Goal: Task Accomplishment & Management: Manage account settings

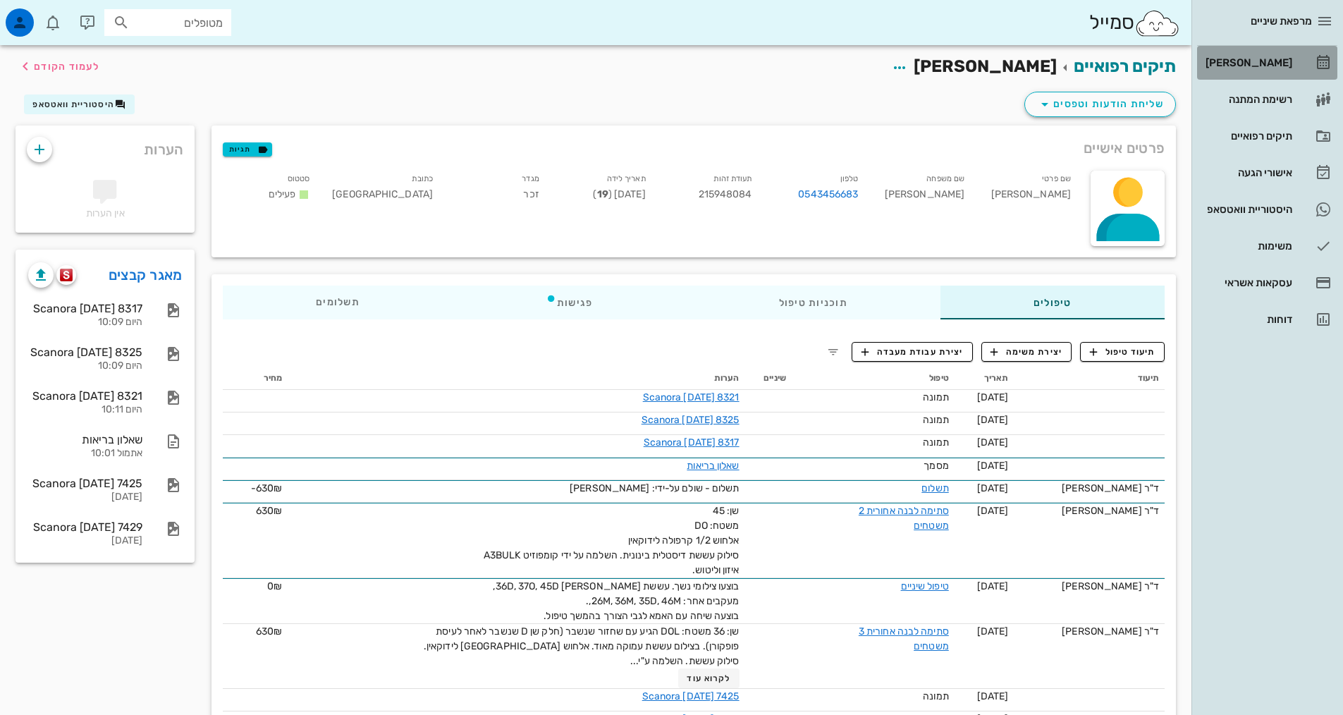
click at [1269, 71] on div "[PERSON_NAME]" at bounding box center [1247, 62] width 90 height 23
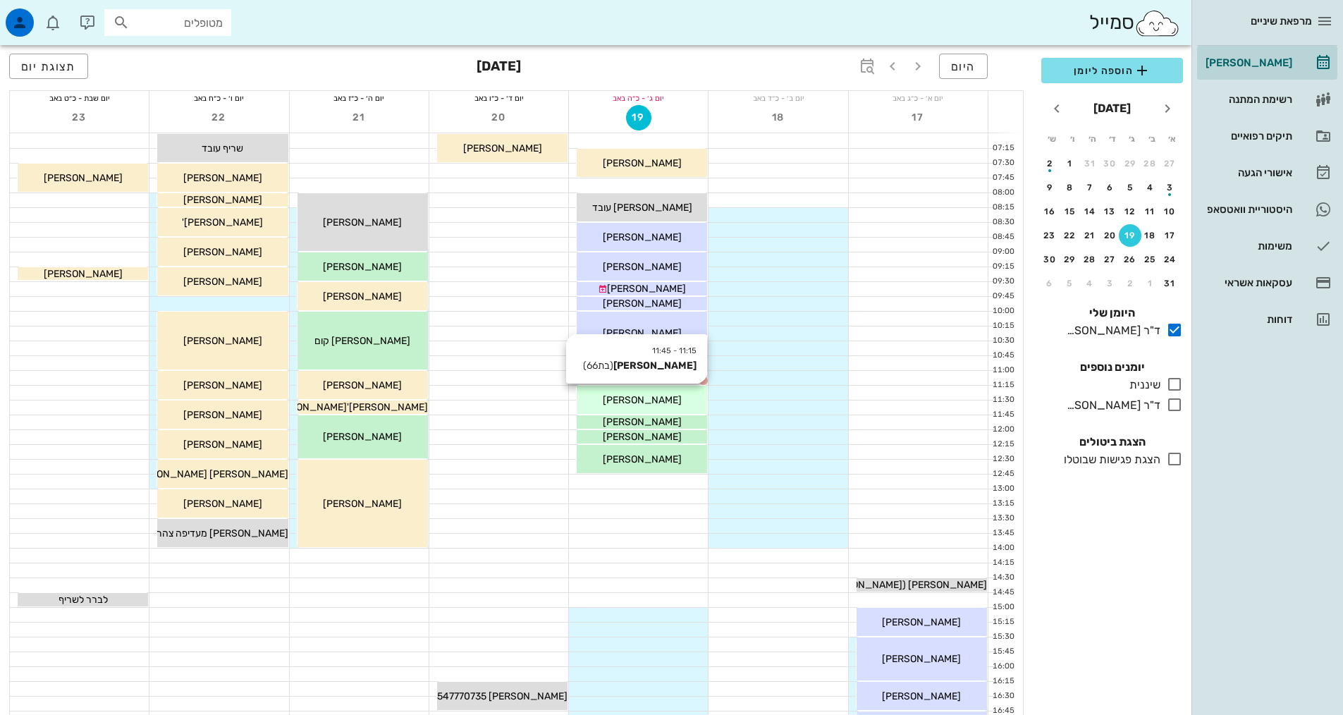
click at [670, 398] on div "[PERSON_NAME]" at bounding box center [642, 400] width 130 height 15
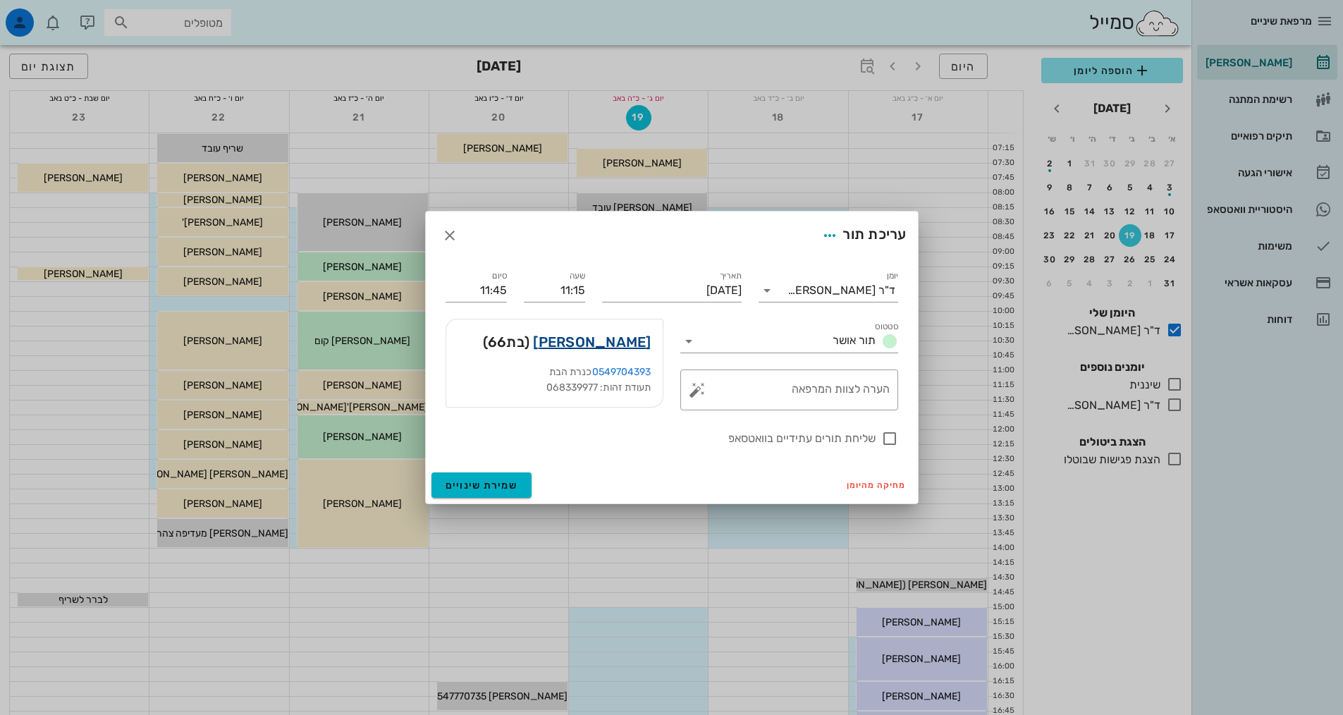
click at [627, 339] on link "[PERSON_NAME]" at bounding box center [592, 342] width 118 height 23
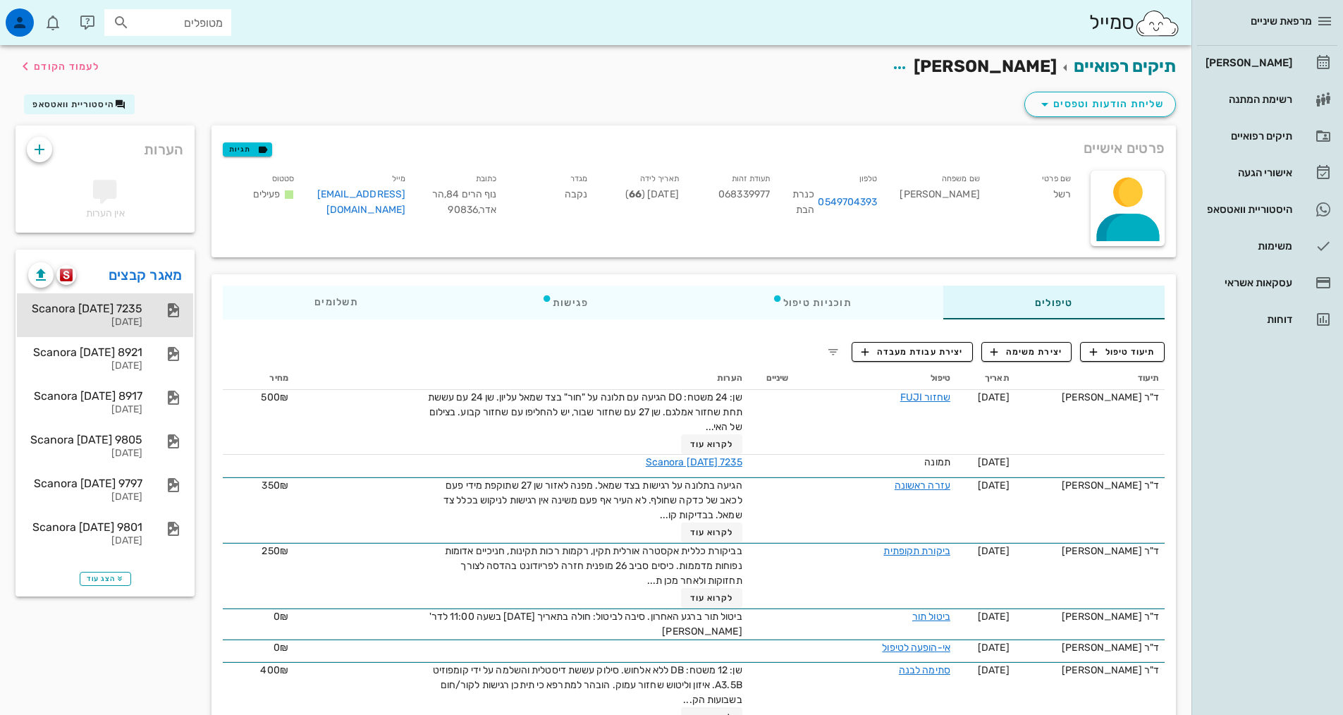
click at [121, 326] on div "[DATE]" at bounding box center [85, 322] width 114 height 12
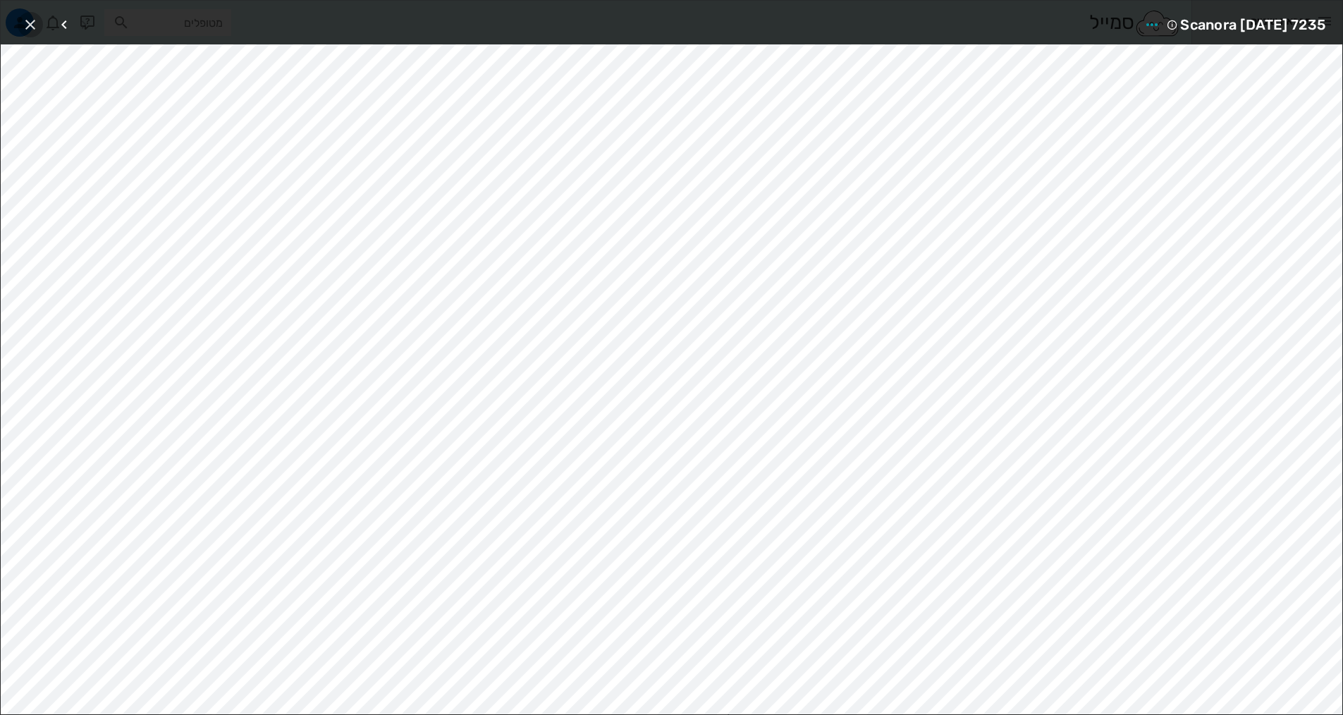
click at [27, 25] on icon "button" at bounding box center [30, 24] width 17 height 17
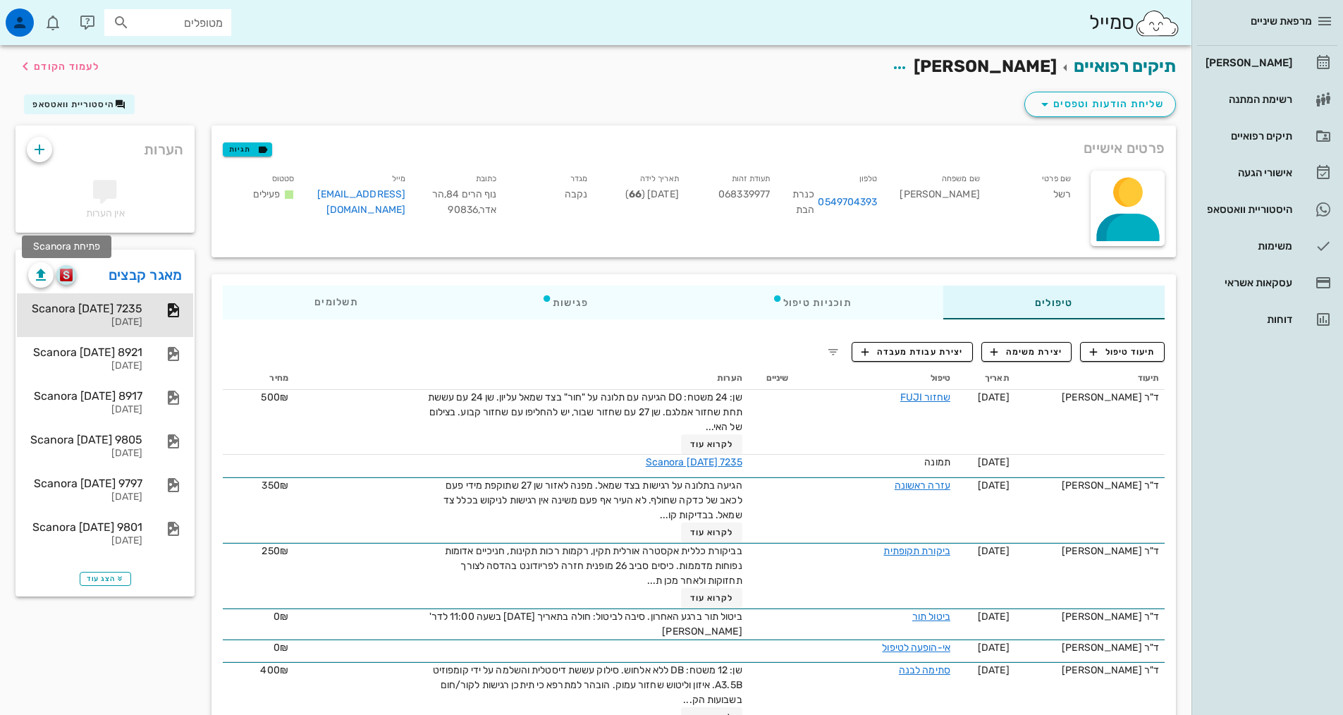
click at [73, 281] on span "button" at bounding box center [66, 275] width 20 height 13
click at [1254, 67] on div "[PERSON_NAME]" at bounding box center [1247, 62] width 90 height 11
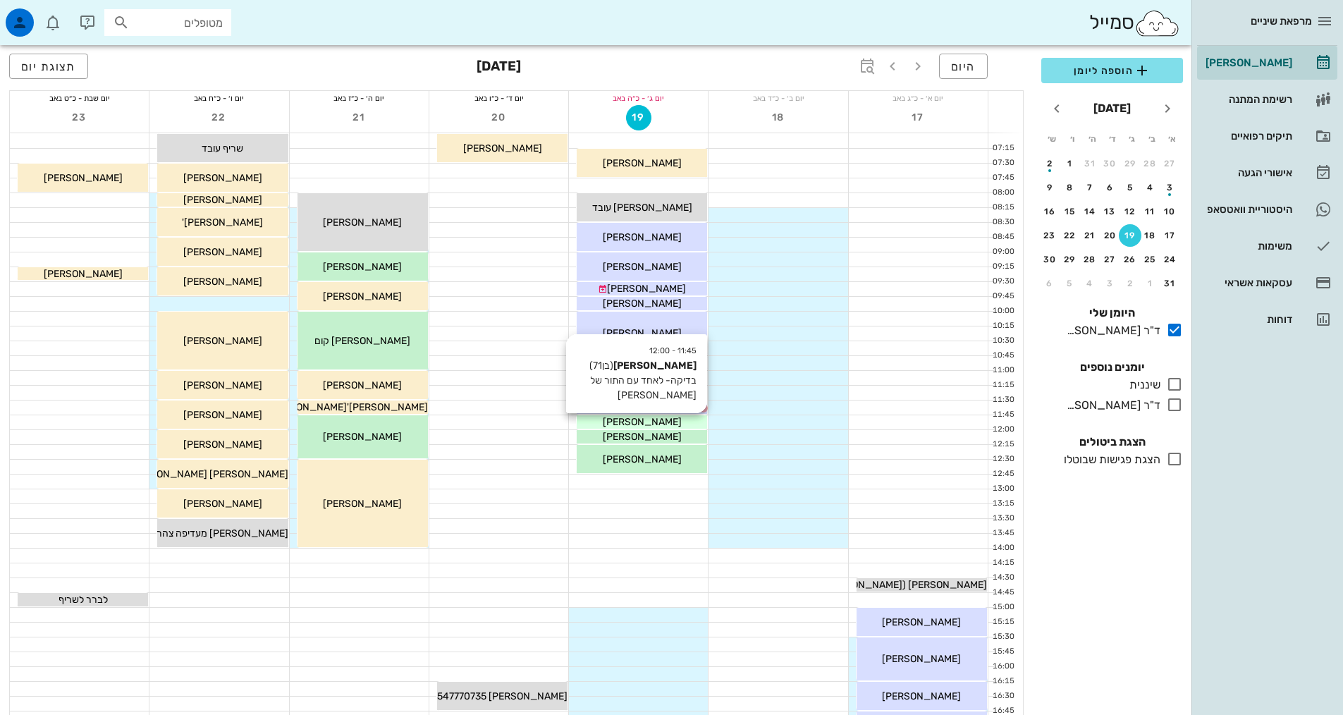
click at [665, 421] on div "[PERSON_NAME]" at bounding box center [642, 421] width 130 height 15
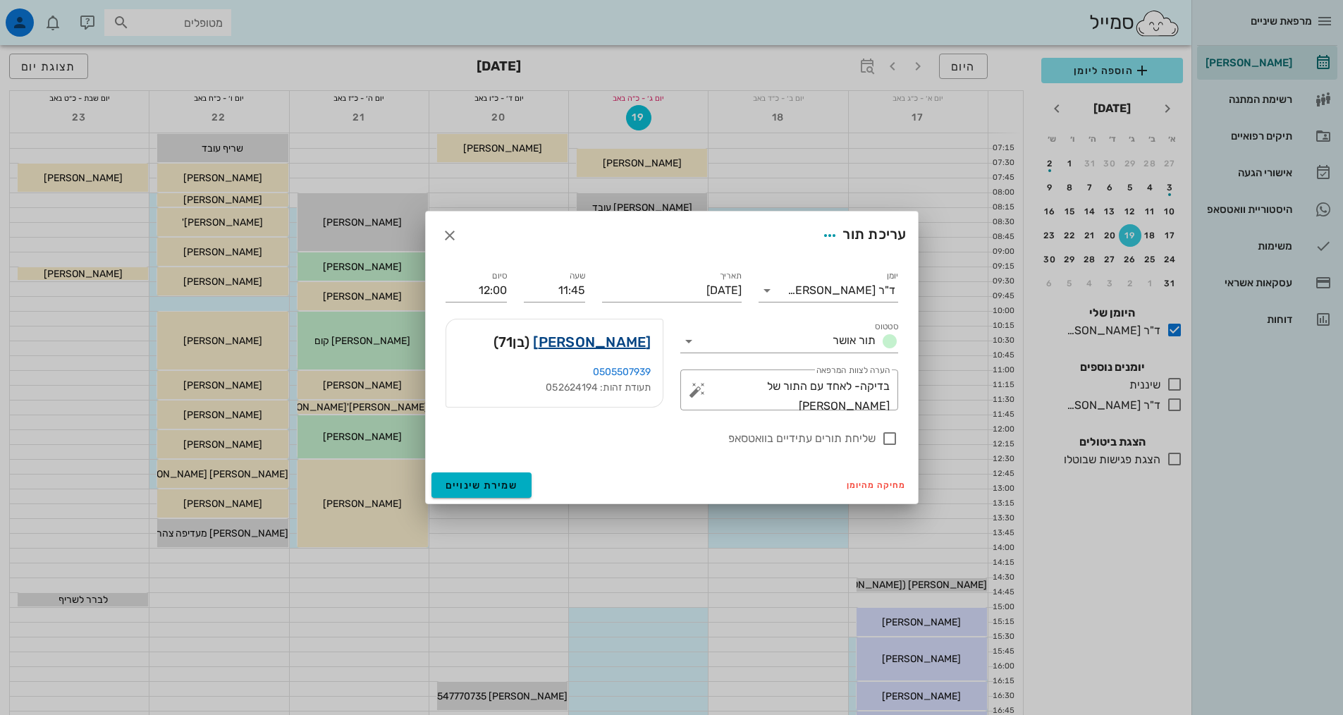
click at [627, 347] on link "[PERSON_NAME]" at bounding box center [592, 342] width 118 height 23
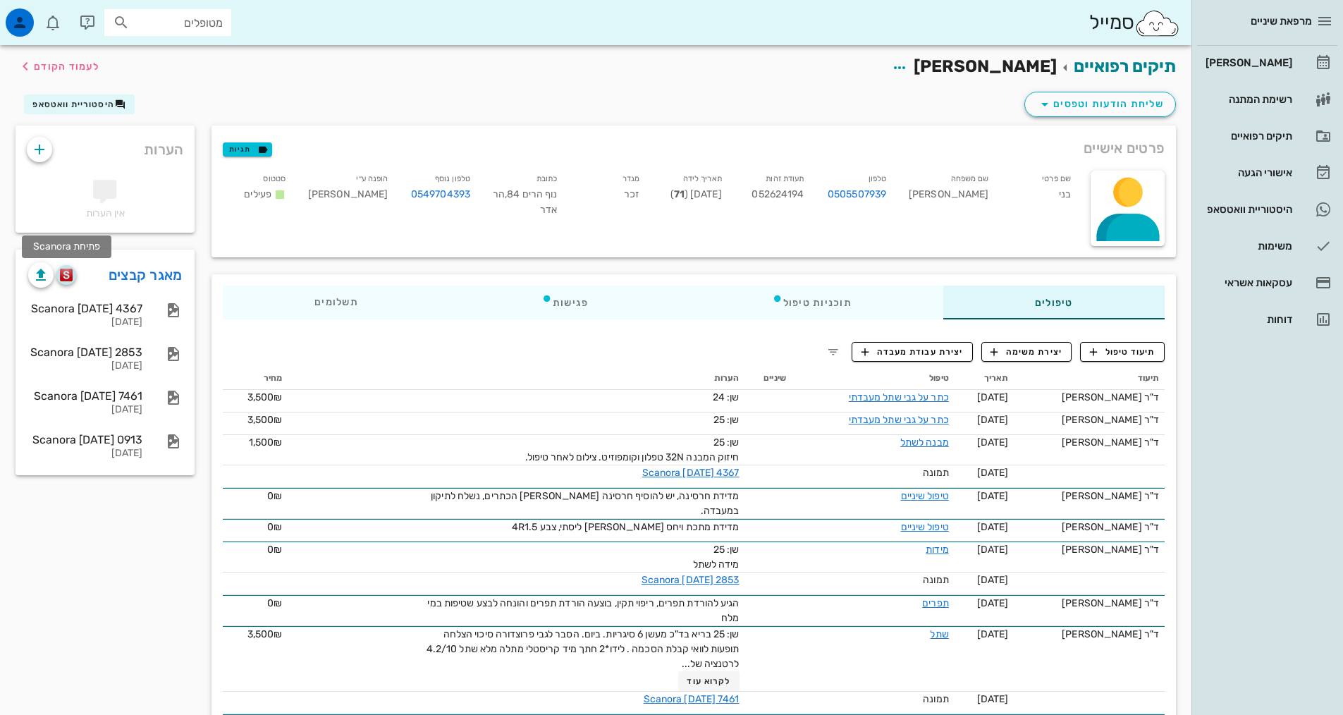
click at [72, 275] on img "button" at bounding box center [66, 275] width 13 height 13
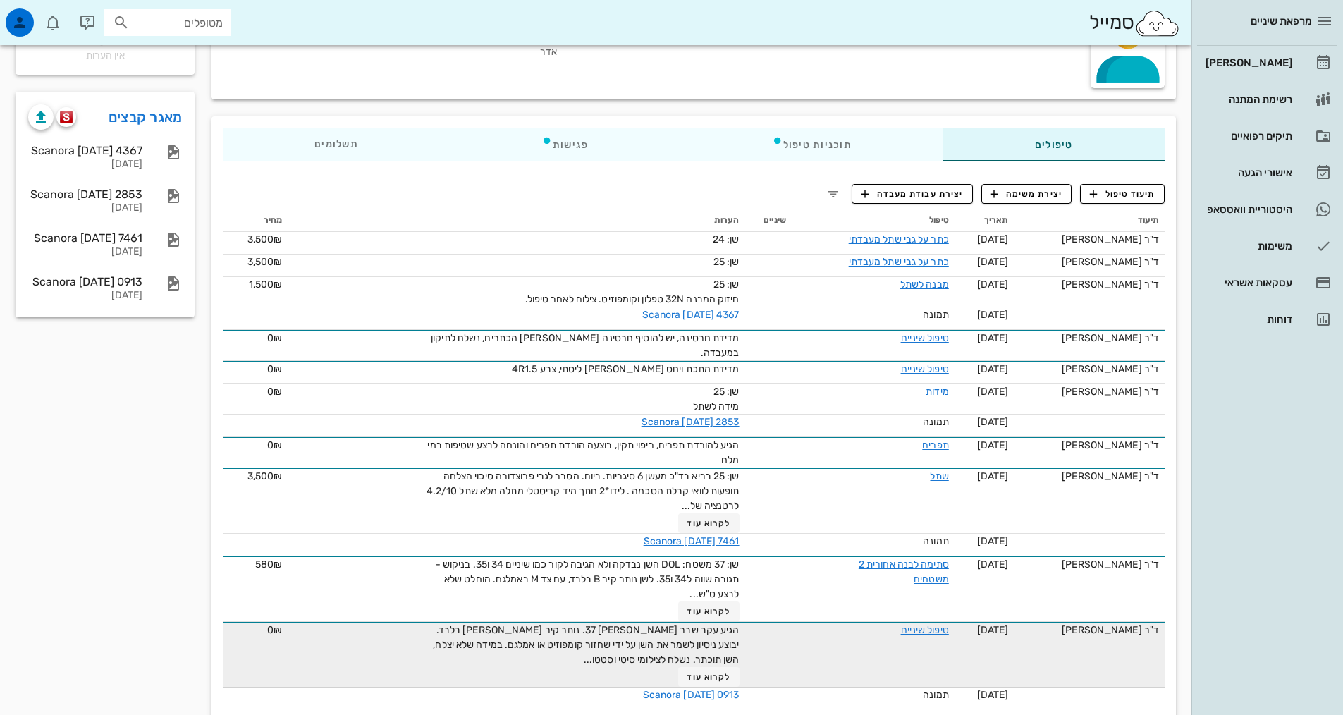
scroll to position [178, 0]
